Goal: Information Seeking & Learning: Learn about a topic

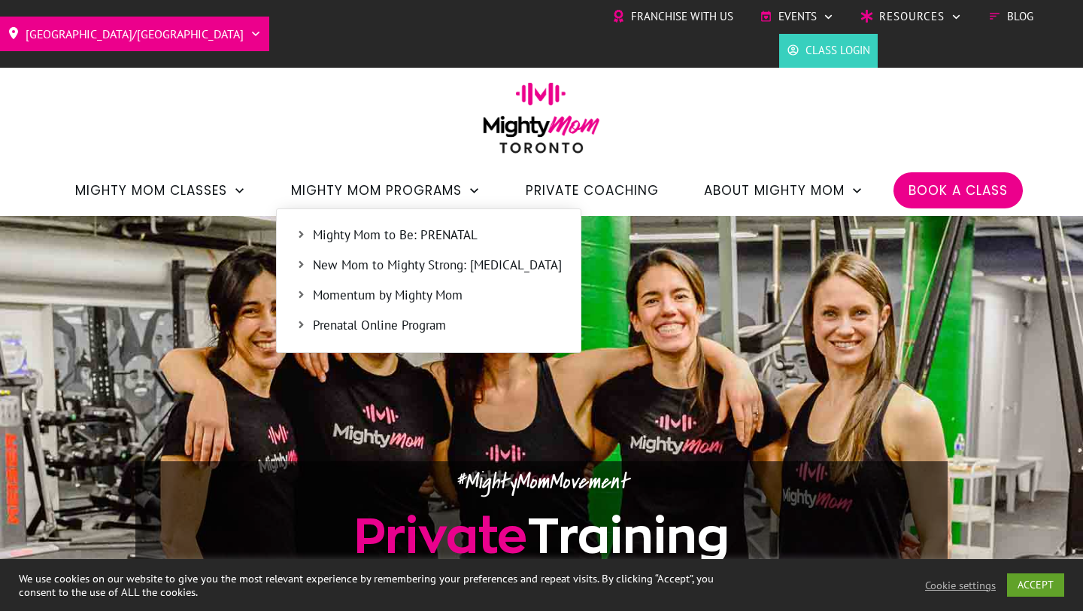
click at [364, 267] on span "New Mom to Mighty Strong: POSTPARTUM" at bounding box center [437, 266] width 249 height 20
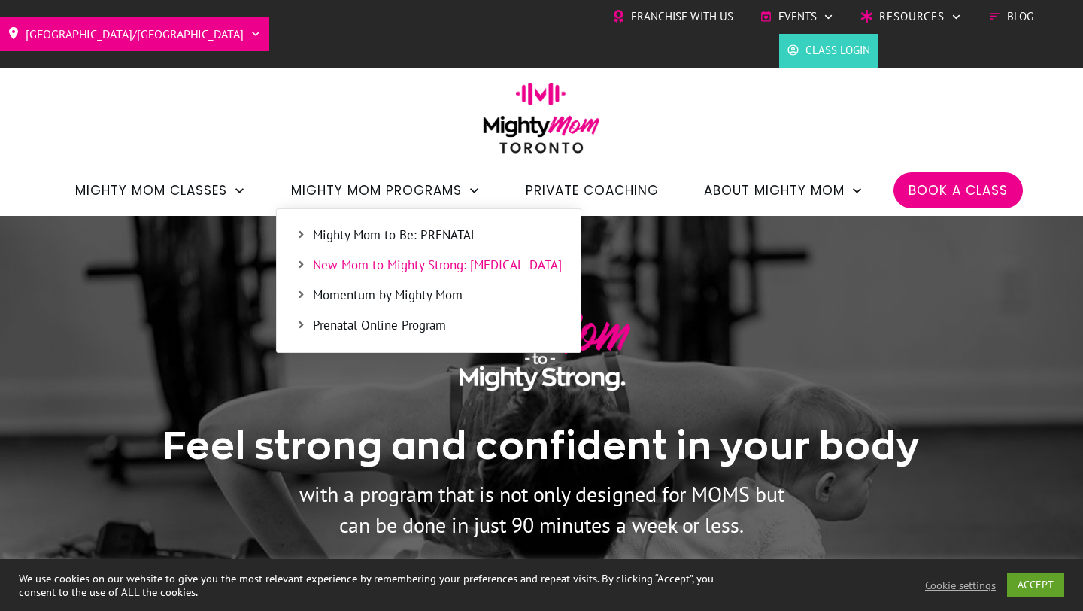
click at [372, 323] on span "Prenatal Online Program" at bounding box center [437, 326] width 249 height 20
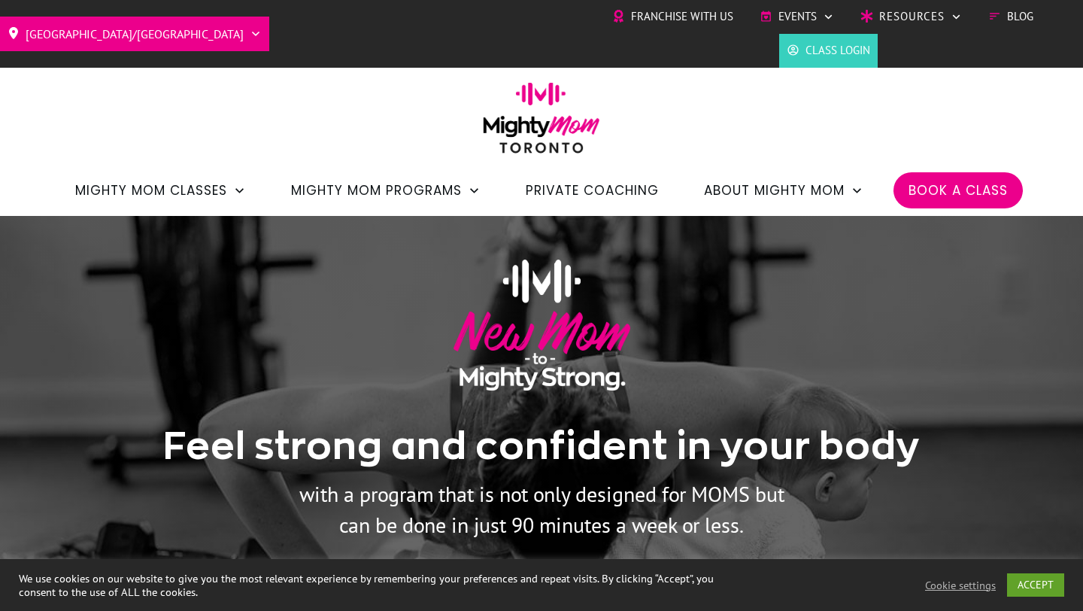
click at [588, 191] on span "Private Coaching" at bounding box center [592, 191] width 133 height 26
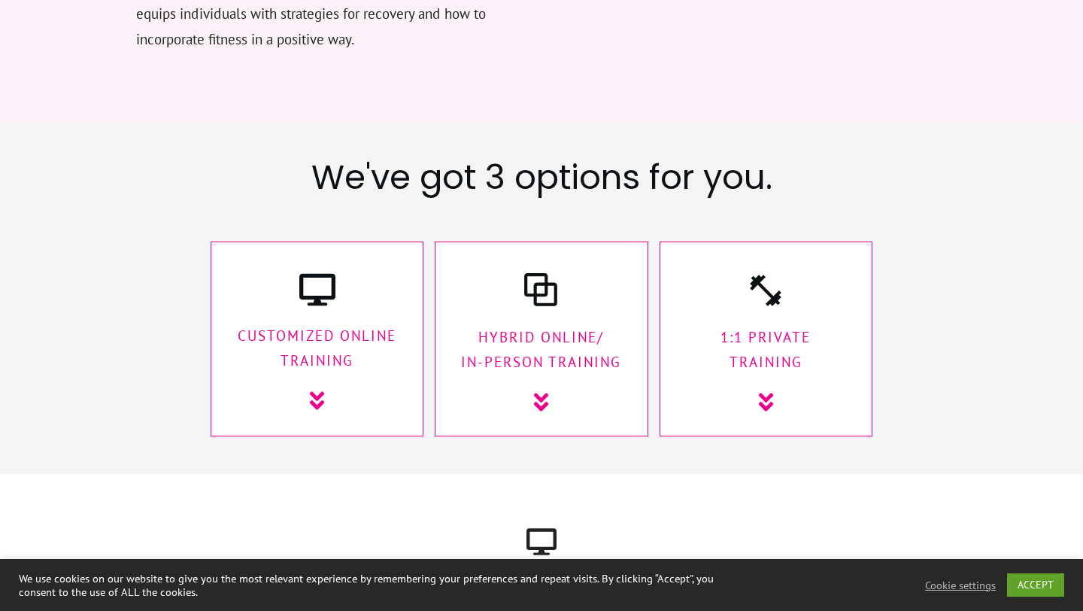
scroll to position [2266, 0]
click at [760, 323] on p "1:1 Private Training" at bounding box center [765, 348] width 181 height 50
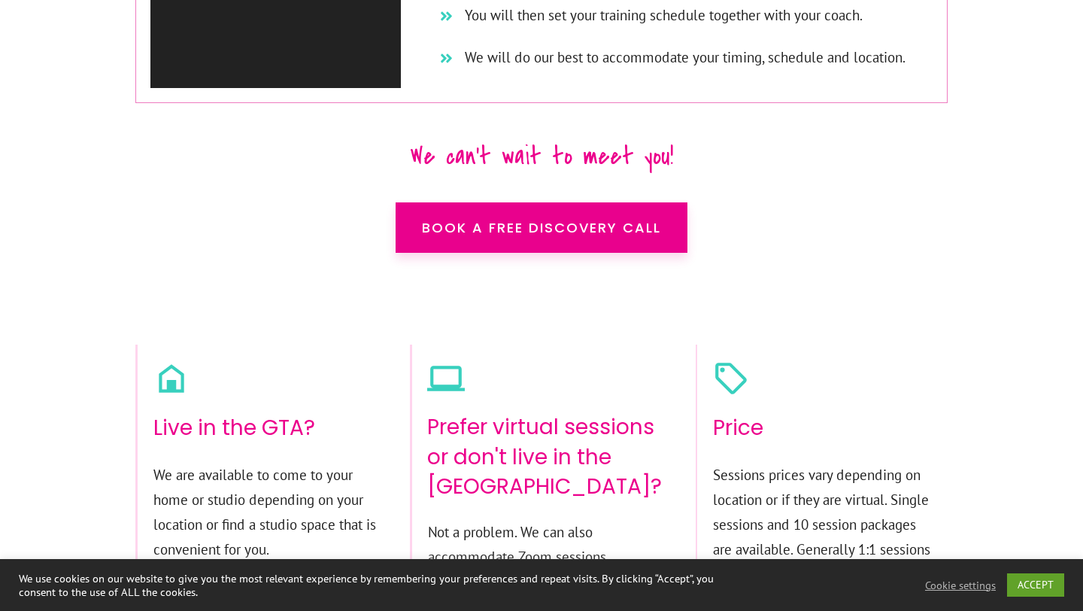
scroll to position [9431, 0]
click at [742, 412] on h4 "Price" at bounding box center [822, 435] width 219 height 47
click at [775, 462] on p "Sessions prices vary depending on location or if they are virtual. Single sessi…" at bounding box center [822, 571] width 219 height 218
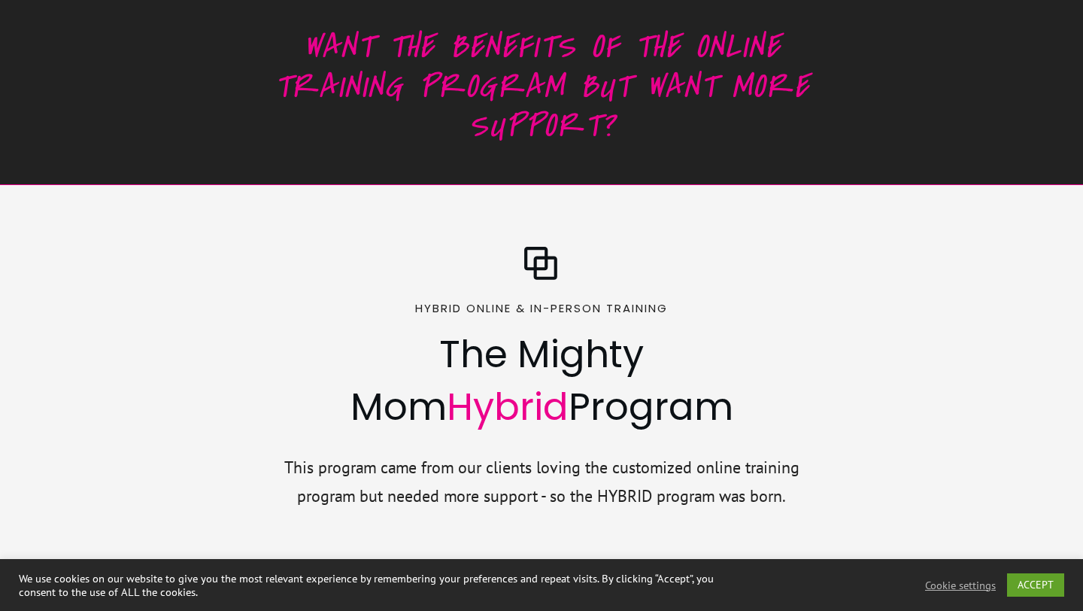
scroll to position [6371, 0]
